Goal: Task Accomplishment & Management: Manage account settings

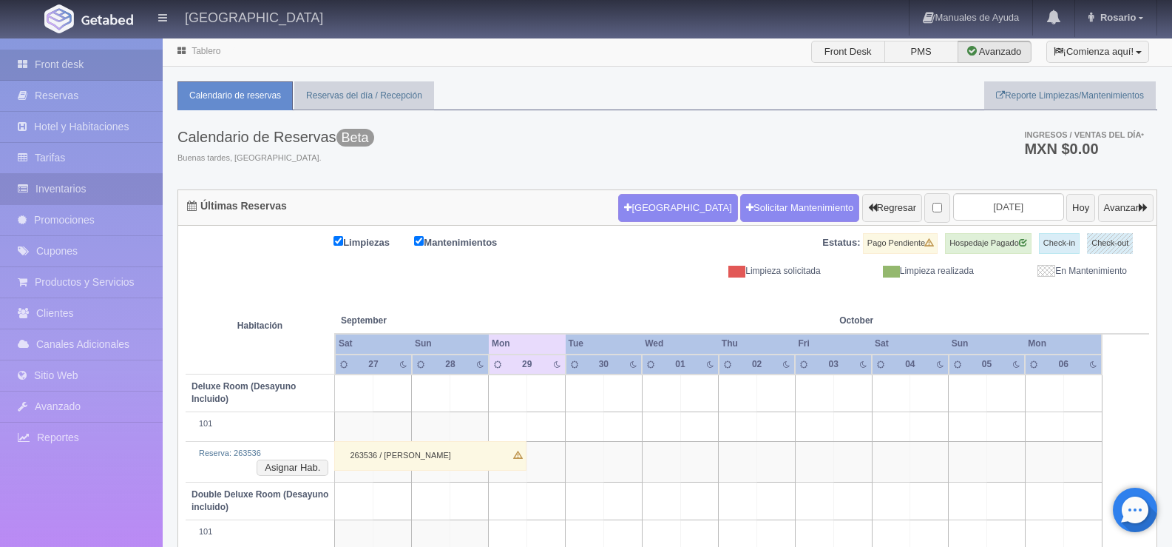
click at [76, 188] on link "Inventarios" at bounding box center [81, 189] width 163 height 30
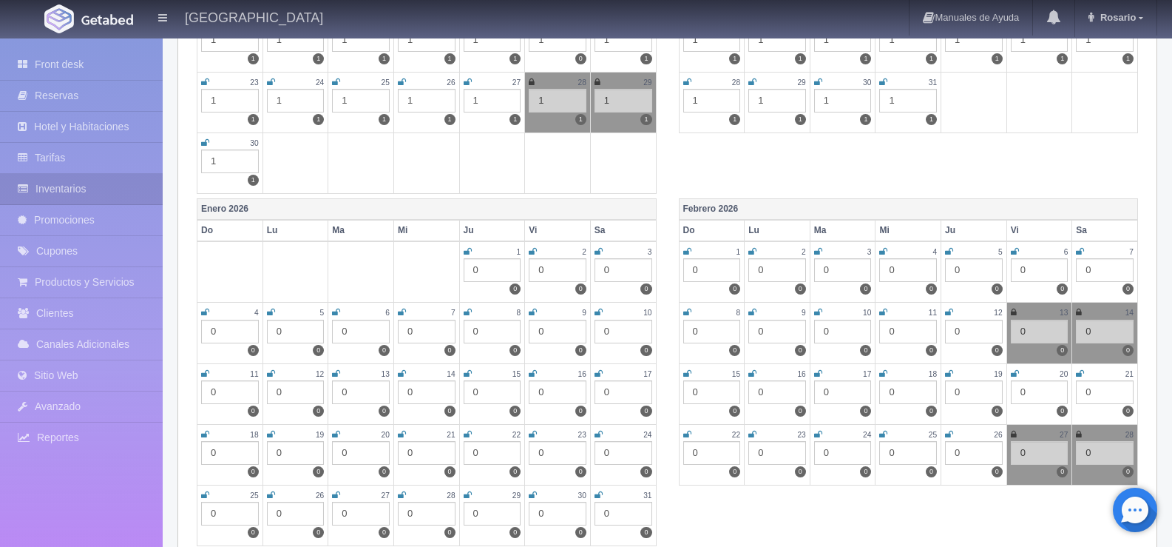
scroll to position [961, 0]
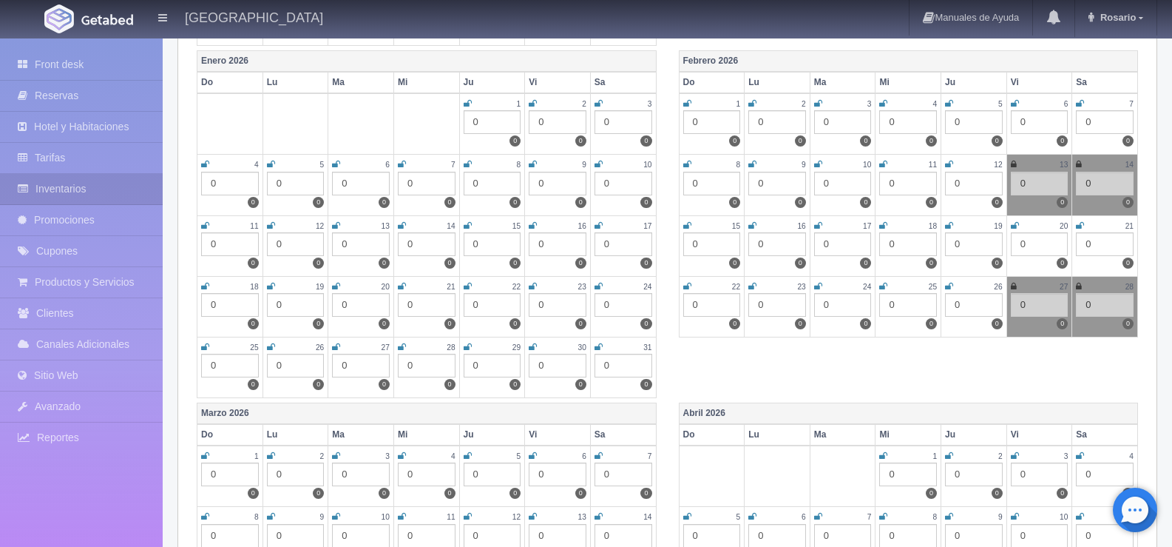
click at [1011, 289] on icon at bounding box center [1014, 286] width 6 height 9
click at [1075, 287] on td "28 0 0" at bounding box center [1105, 306] width 66 height 61
click at [1078, 287] on icon at bounding box center [1079, 286] width 6 height 9
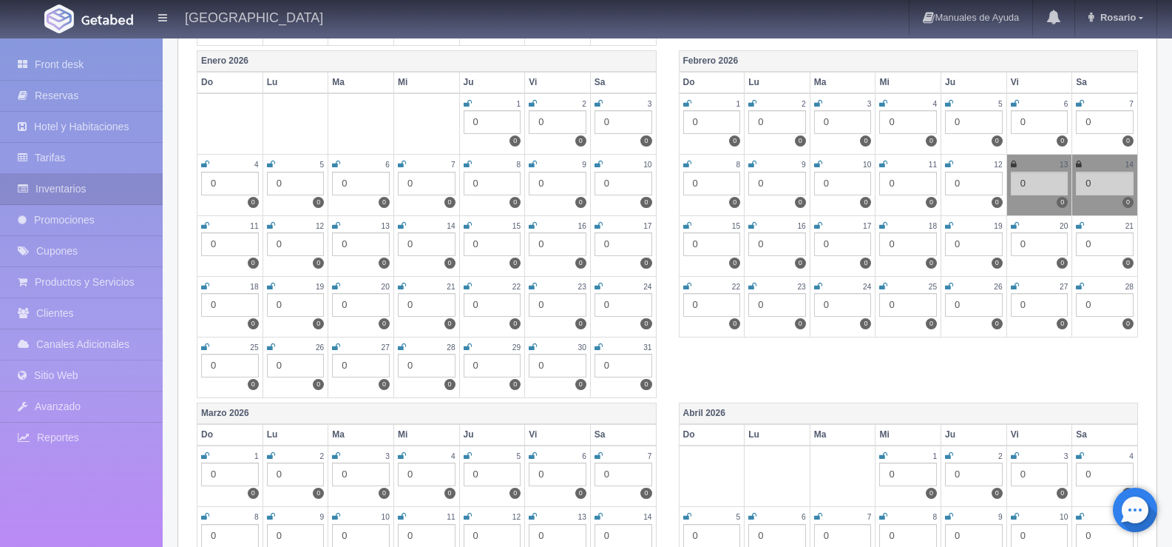
scroll to position [1109, 0]
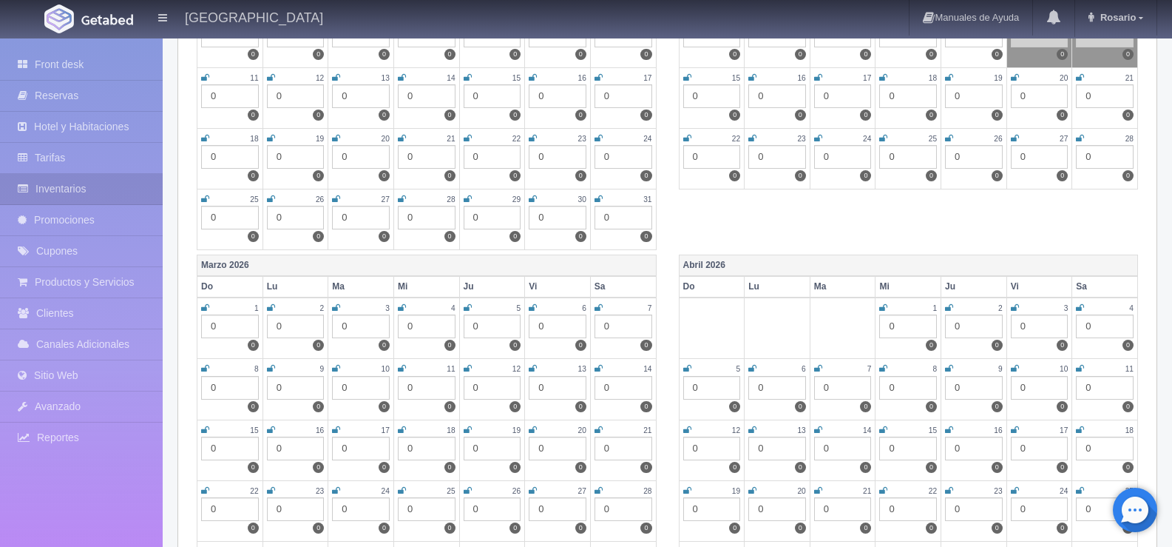
click at [532, 309] on icon at bounding box center [533, 307] width 8 height 9
click at [595, 311] on icon at bounding box center [599, 307] width 8 height 9
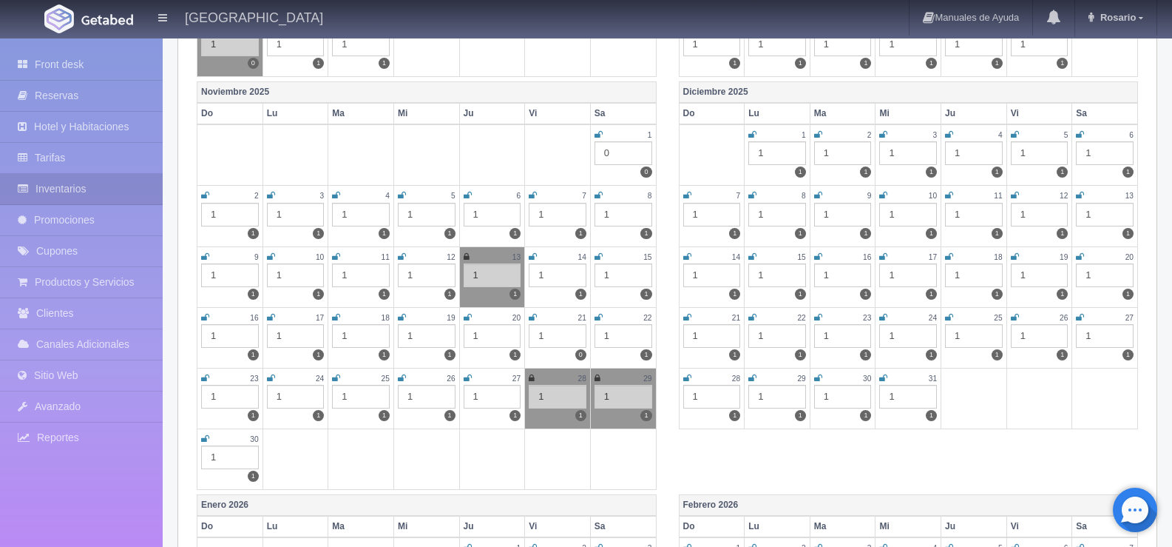
scroll to position [222, 0]
